Goal: Transaction & Acquisition: Obtain resource

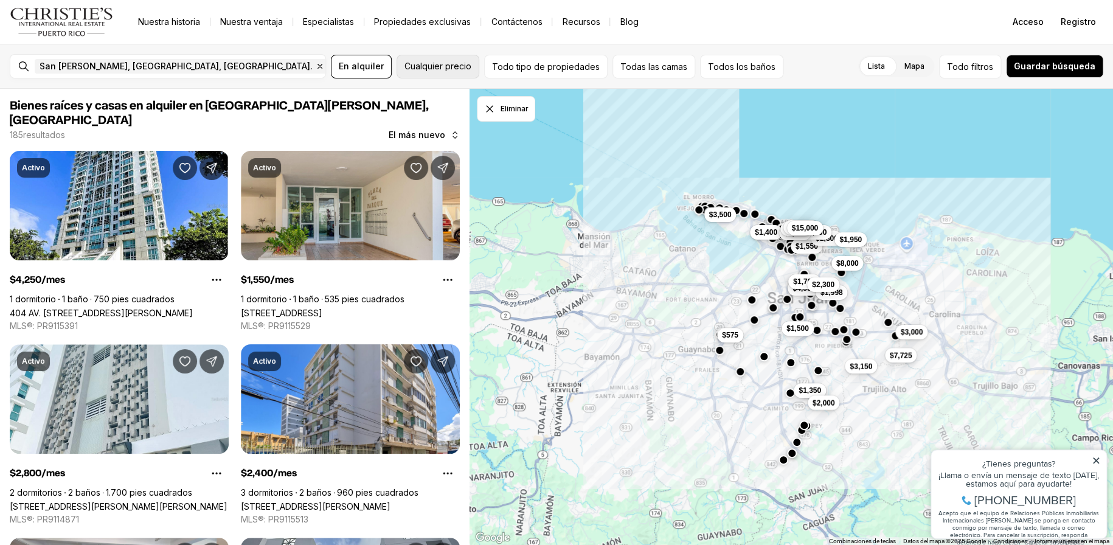
click at [442, 74] on button "Cualquier precio" at bounding box center [437, 67] width 83 height 24
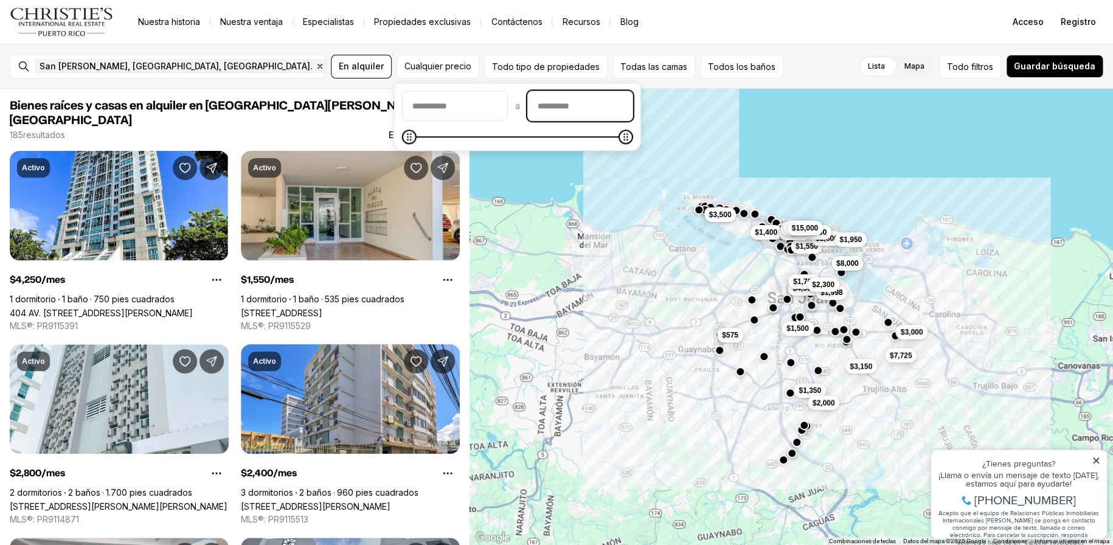
click at [600, 114] on input "precioMáximo" at bounding box center [580, 105] width 105 height 29
type input "****"
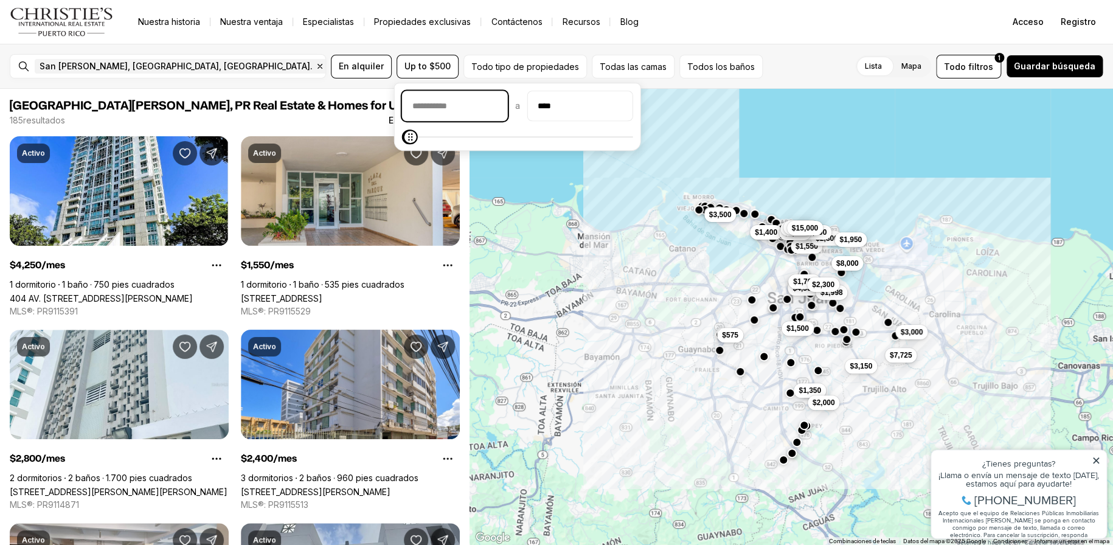
click at [432, 103] on input "precioMín" at bounding box center [455, 105] width 105 height 29
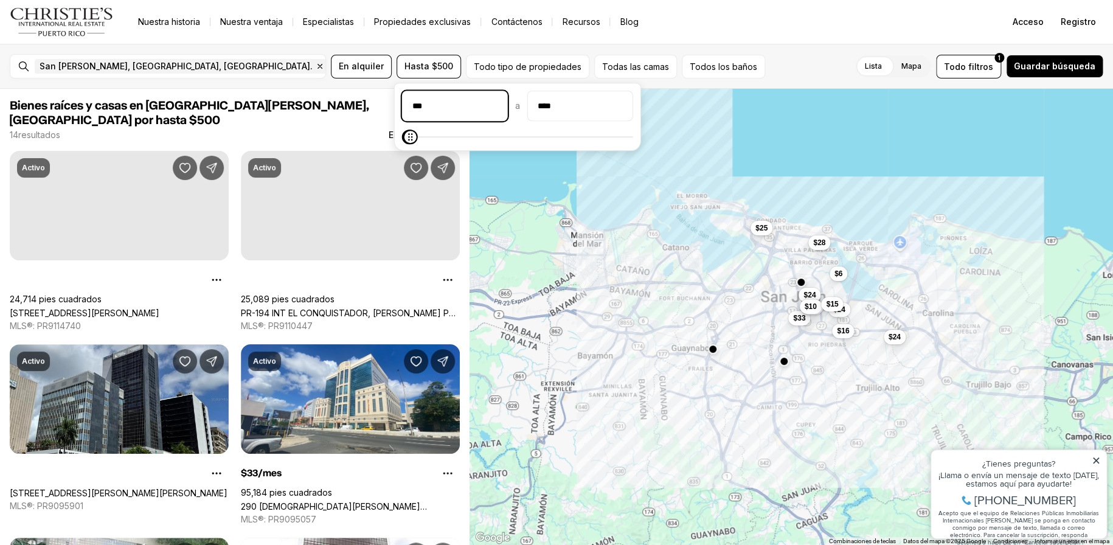
type input "****"
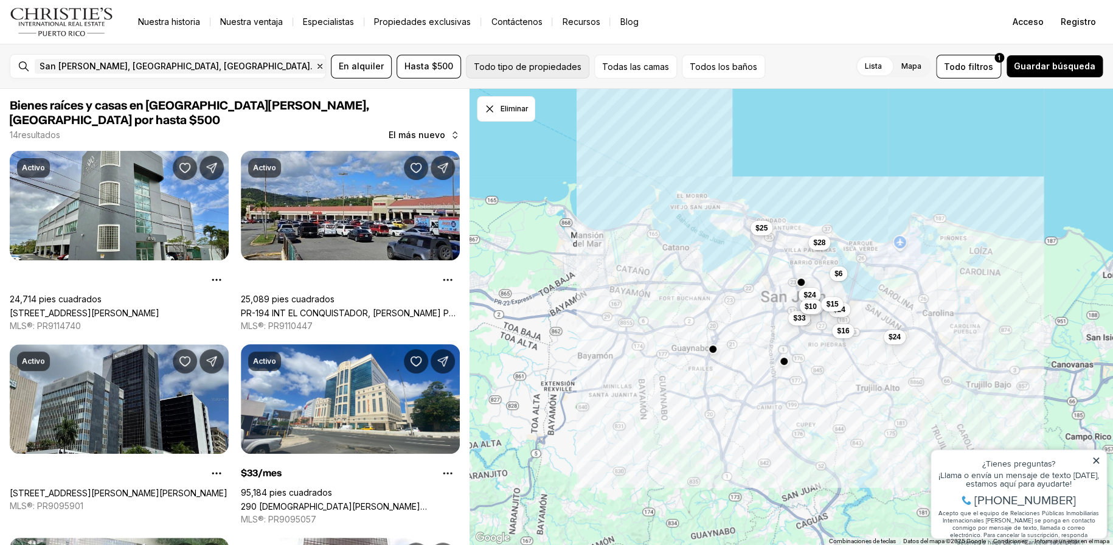
click at [535, 69] on font "Todo tipo de propiedades" at bounding box center [528, 66] width 108 height 10
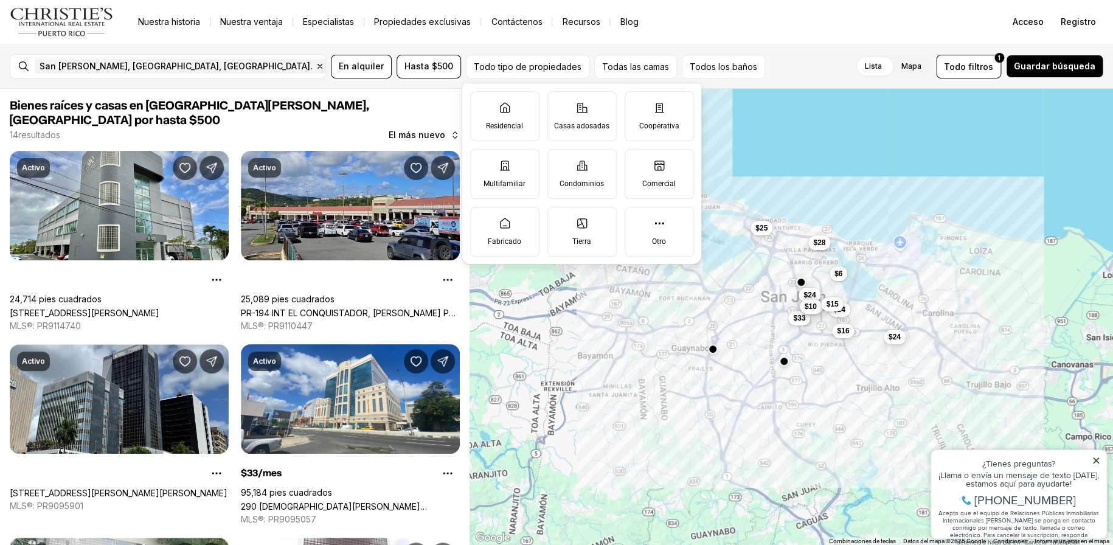
click at [783, 61] on div "Lista Mapa Lista Mapa Todo filtros 1 Guardar búsqueda" at bounding box center [936, 67] width 333 height 24
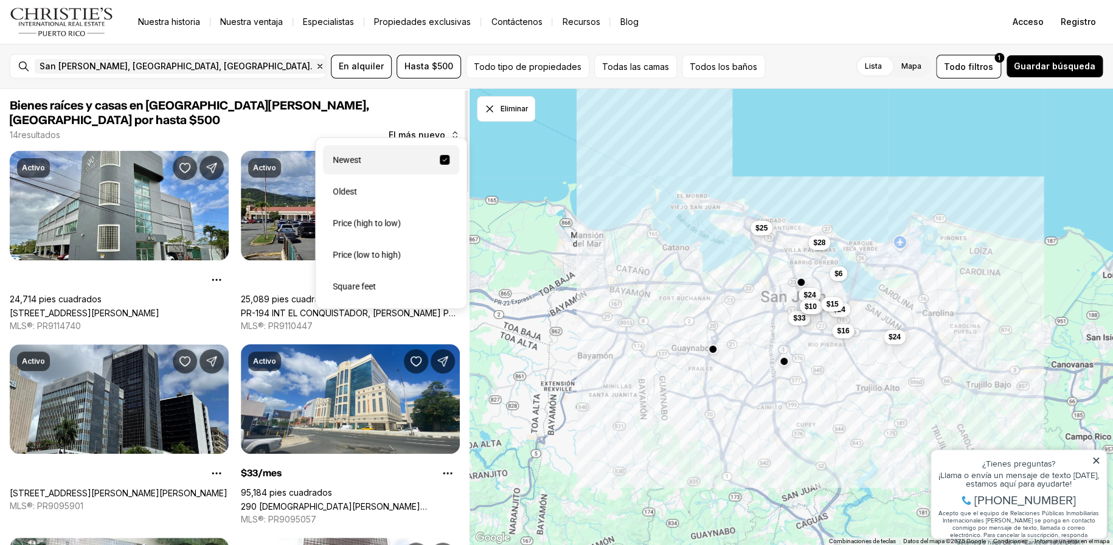
click at [451, 130] on icon "button" at bounding box center [455, 135] width 10 height 10
click at [400, 258] on font "Precio (de menor a mayor)" at bounding box center [383, 255] width 100 height 10
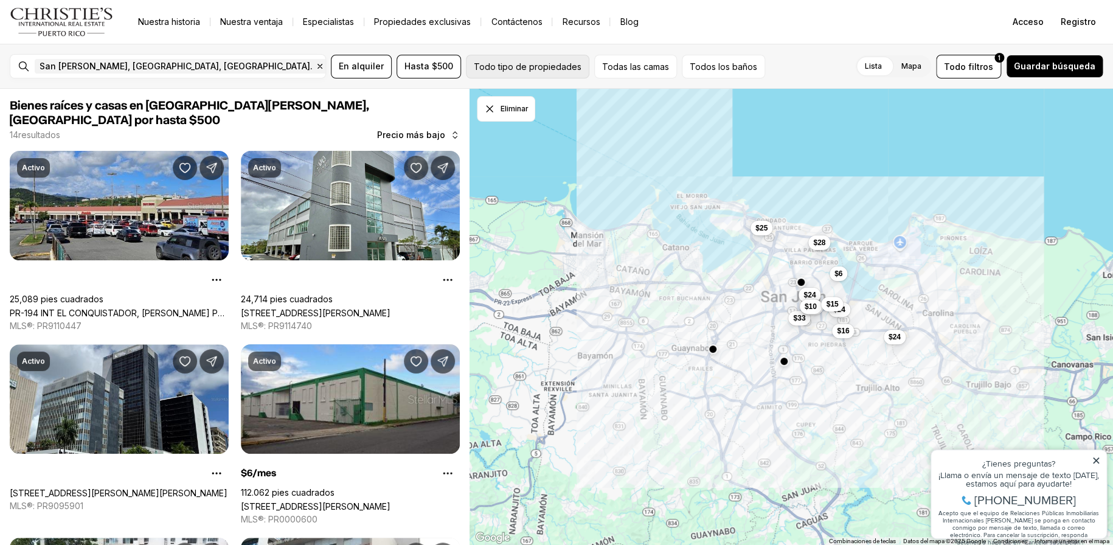
click at [501, 67] on font "Todo tipo de propiedades" at bounding box center [528, 66] width 108 height 10
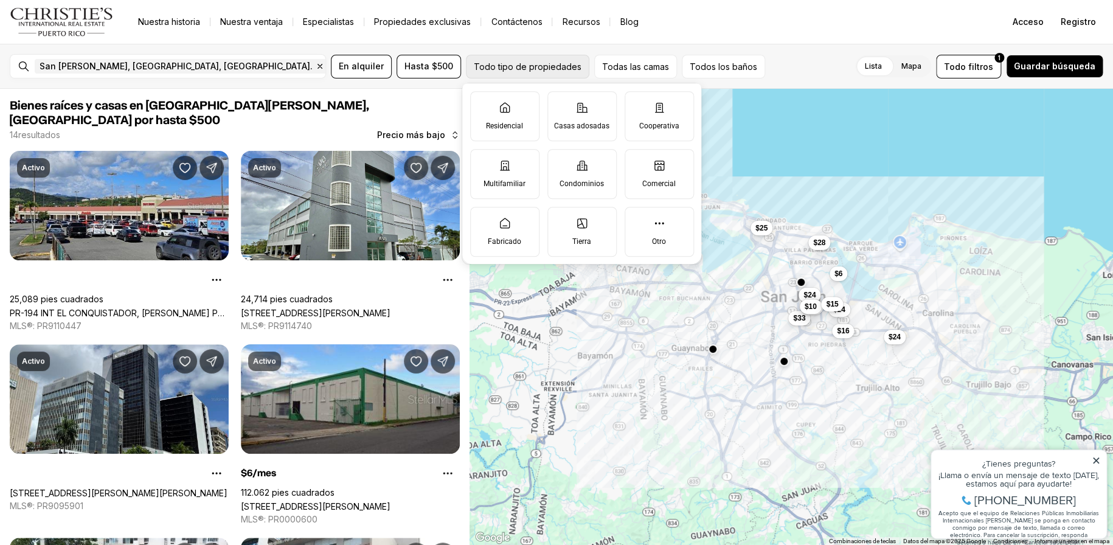
click at [501, 67] on font "Todo tipo de propiedades" at bounding box center [528, 66] width 108 height 10
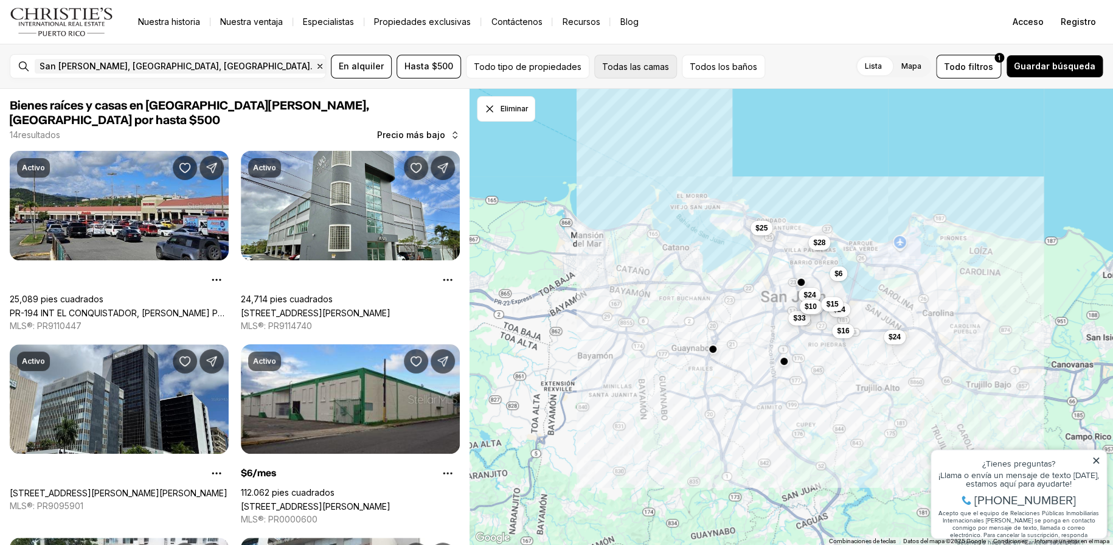
click at [627, 61] on font "Todas las camas" at bounding box center [635, 66] width 67 height 10
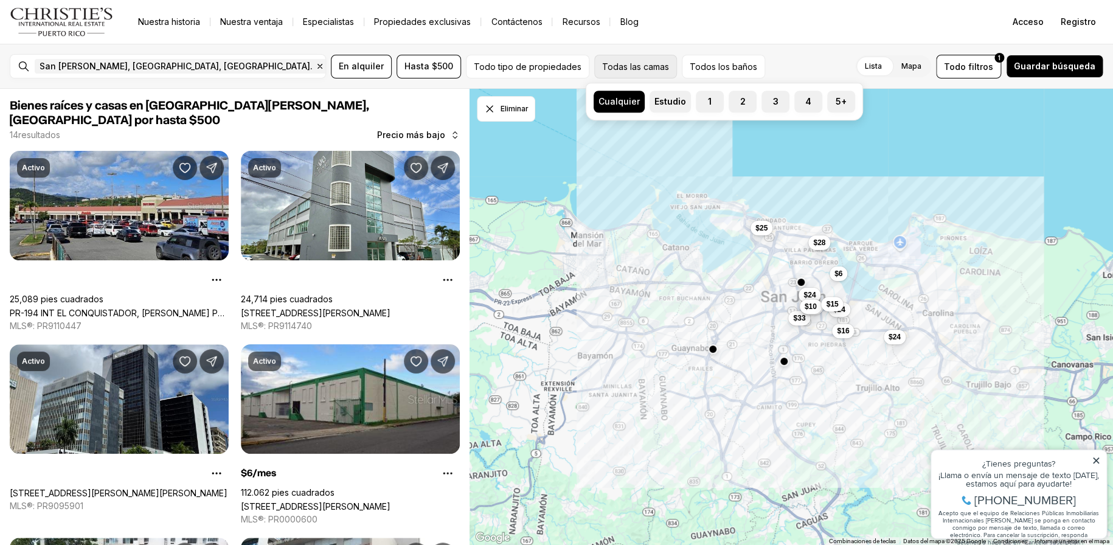
click at [627, 61] on font "Todas las camas" at bounding box center [635, 66] width 67 height 10
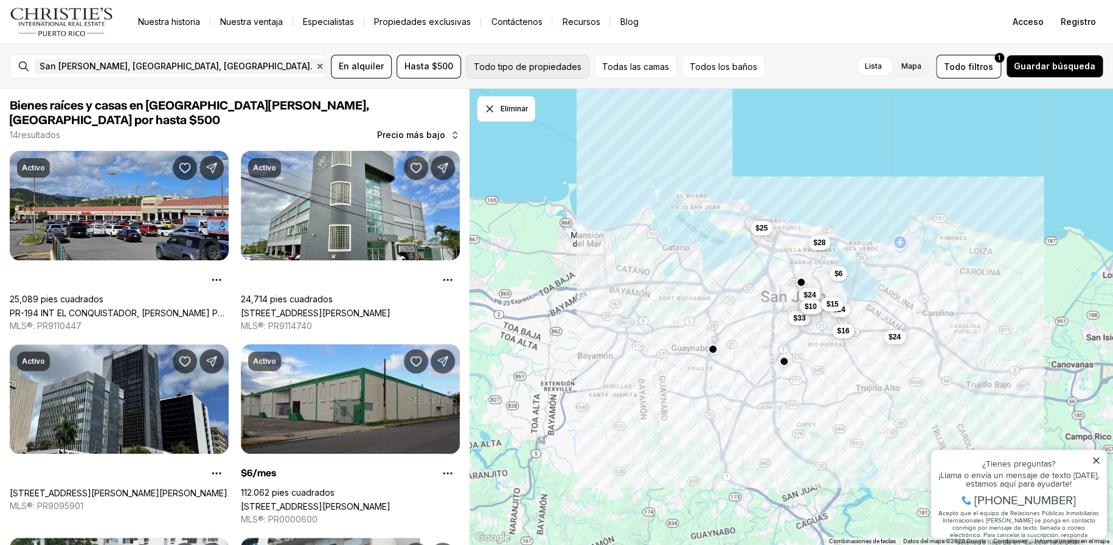
click at [552, 67] on font "Todo tipo de propiedades" at bounding box center [528, 66] width 108 height 10
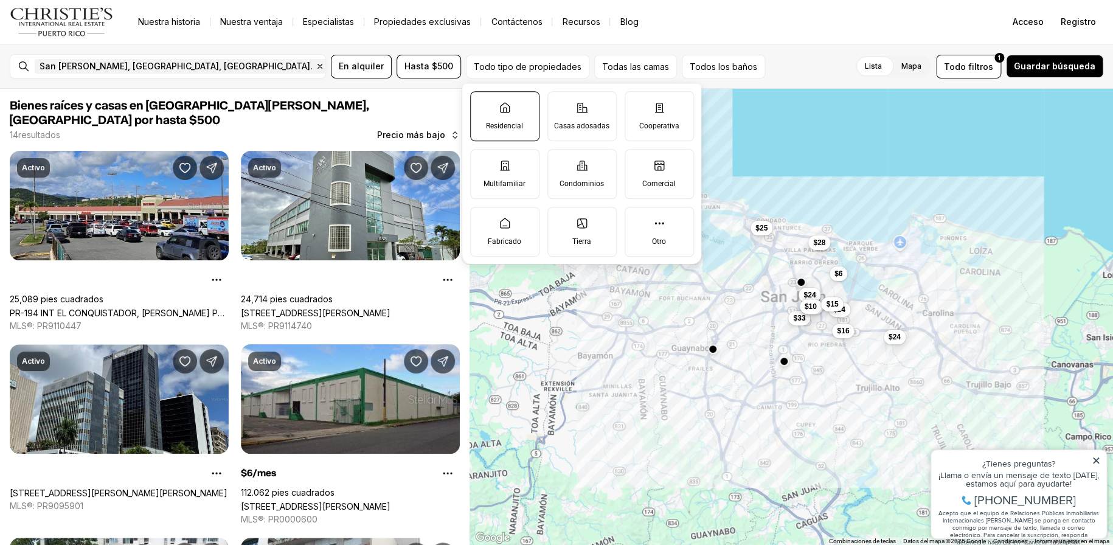
click at [500, 97] on label "Residencial" at bounding box center [504, 116] width 69 height 50
click at [483, 97] on button "Residencial" at bounding box center [477, 98] width 12 height 12
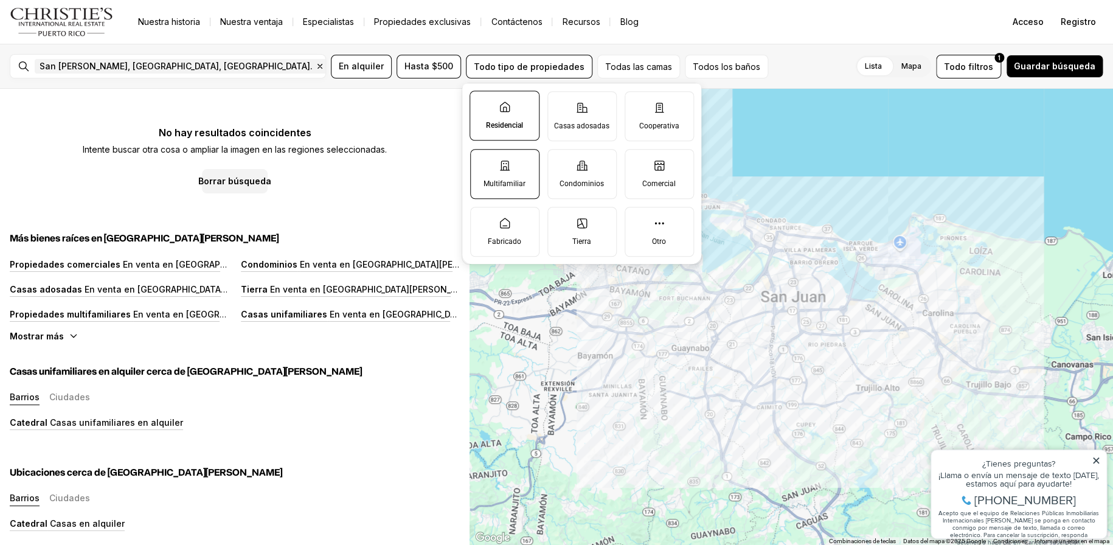
click at [519, 181] on font "Multifamiliar" at bounding box center [504, 183] width 42 height 9
click at [483, 162] on button "Multifamiliar" at bounding box center [477, 156] width 12 height 12
click at [587, 169] on icon at bounding box center [582, 165] width 12 height 12
click at [560, 162] on button "Condominios" at bounding box center [554, 156] width 12 height 12
click at [592, 111] on label "Casas adosadas" at bounding box center [581, 116] width 69 height 50
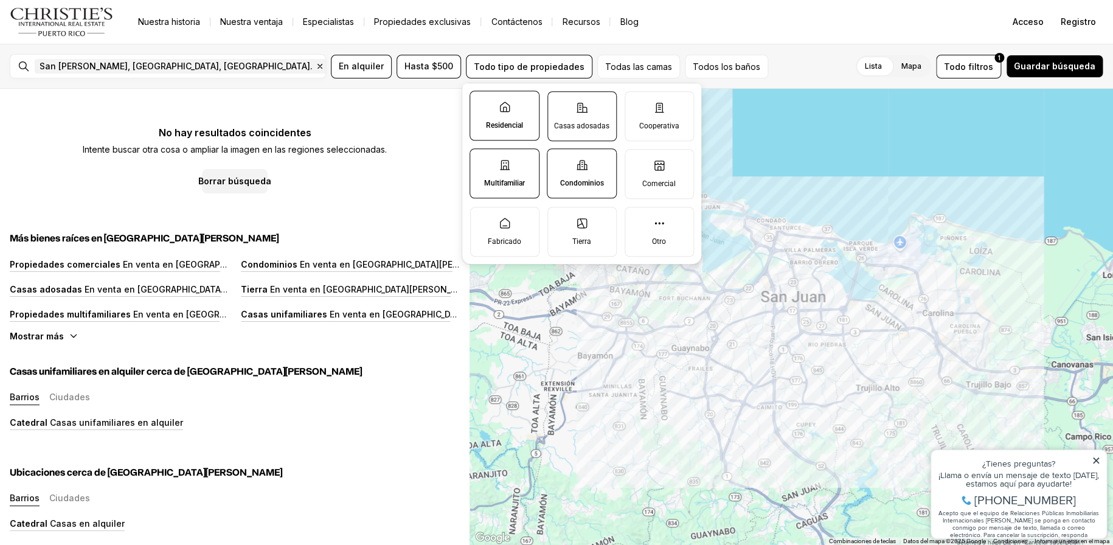
click at [560, 104] on button "Casas adosadas" at bounding box center [554, 98] width 12 height 12
